Goal: Navigation & Orientation: Find specific page/section

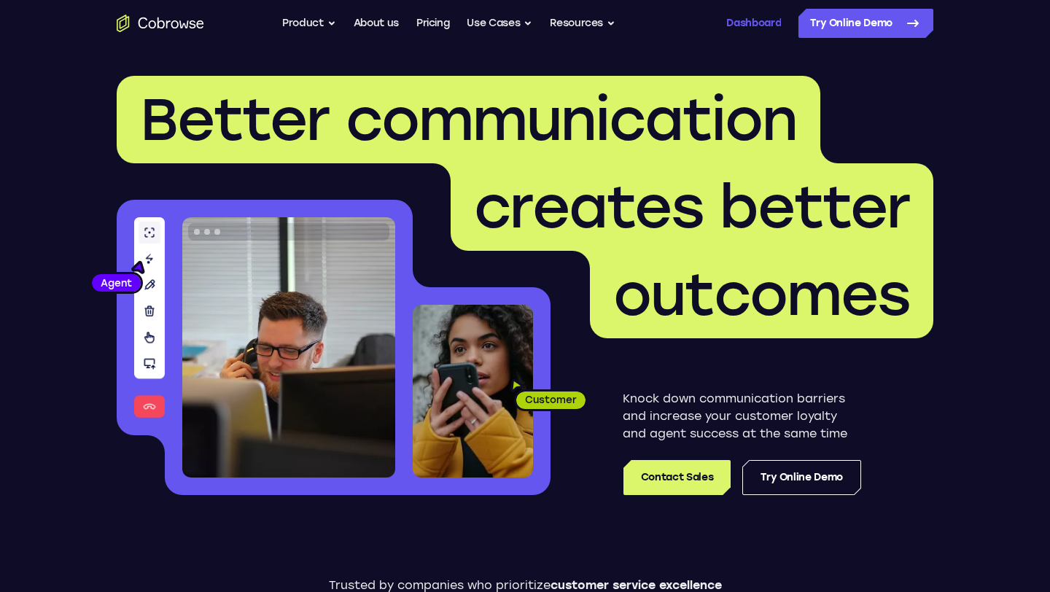
click at [749, 22] on link "Dashboard" at bounding box center [753, 23] width 55 height 29
click at [440, 18] on link "Pricing" at bounding box center [433, 23] width 34 height 29
